Goal: Task Accomplishment & Management: Manage account settings

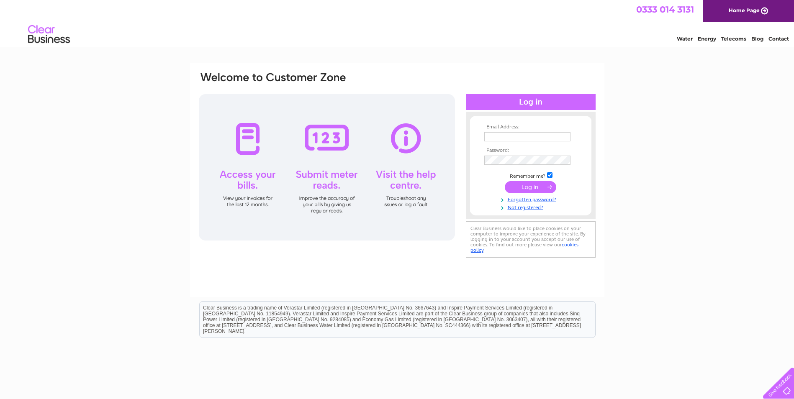
type input "[EMAIL_ADDRESS][DOMAIN_NAME]"
click at [537, 185] on input "submit" at bounding box center [530, 187] width 51 height 12
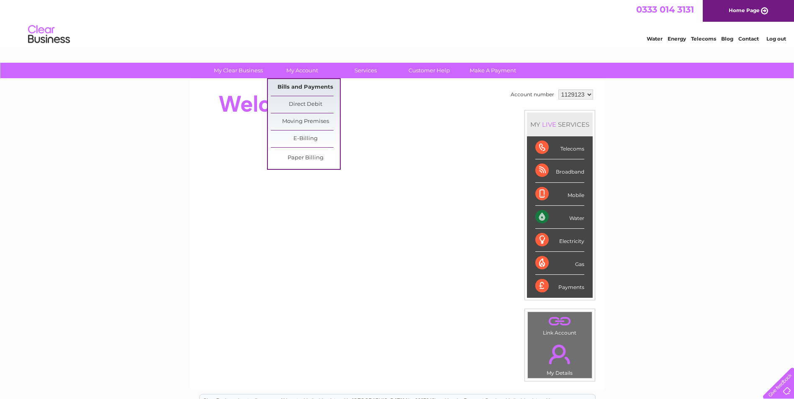
click at [307, 88] on link "Bills and Payments" at bounding box center [305, 87] width 69 height 17
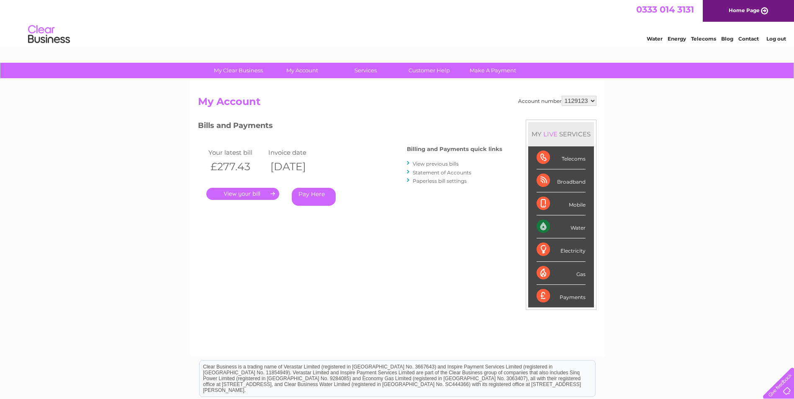
click at [240, 188] on link "." at bounding box center [242, 194] width 73 height 12
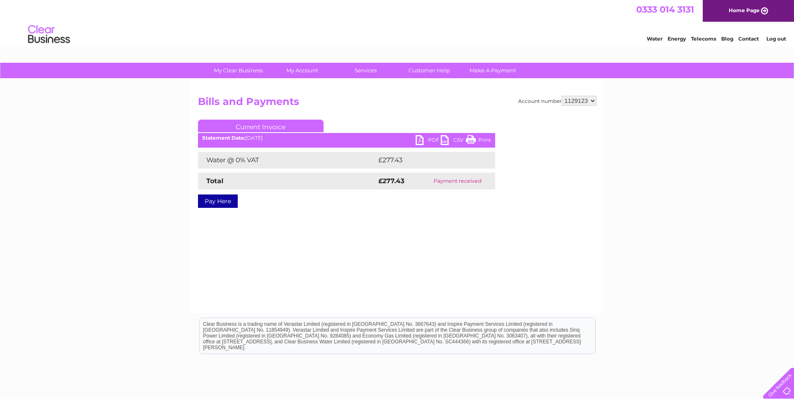
click at [420, 139] on link "PDF" at bounding box center [428, 141] width 25 height 12
